Goal: Navigation & Orientation: Go to known website

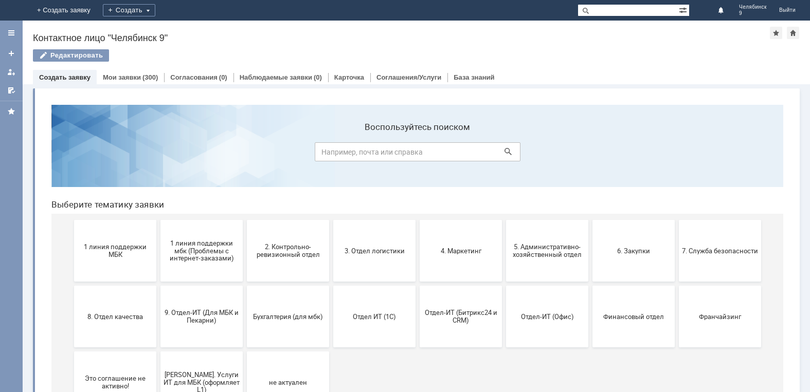
click at [12, 10] on img at bounding box center [12, 10] width 0 height 0
click at [9, 31] on div at bounding box center [11, 33] width 8 height 8
